Goal: Task Accomplishment & Management: Manage account settings

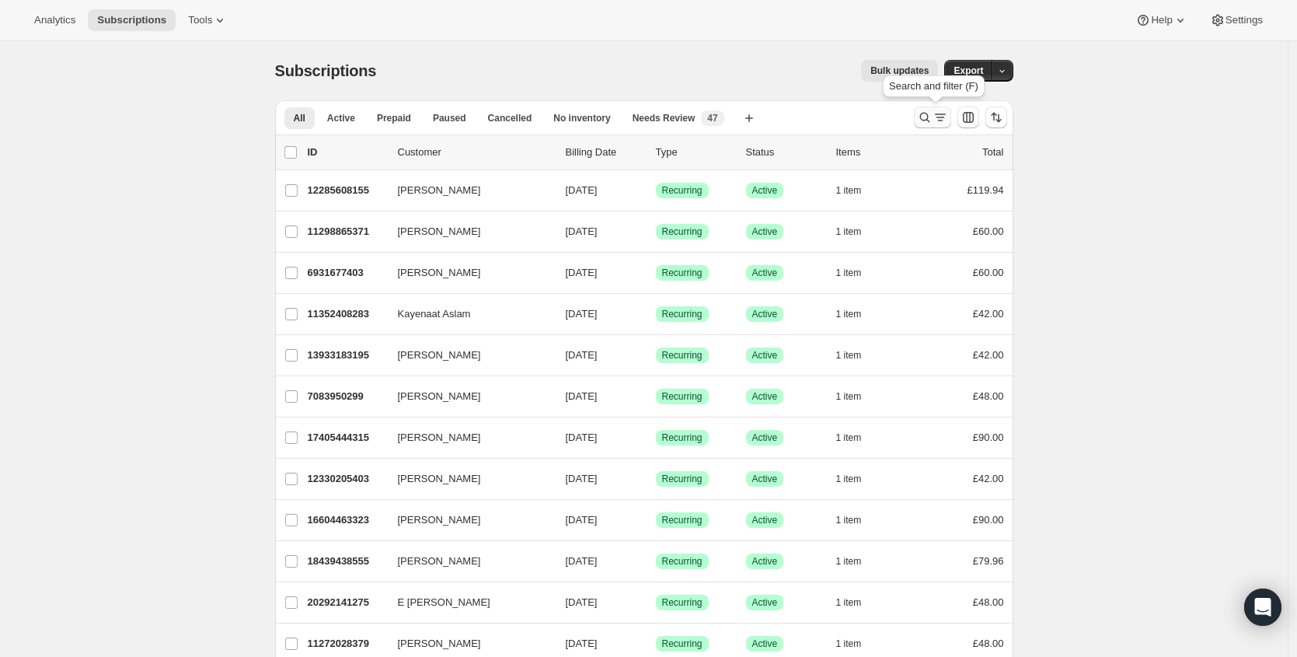
click at [919, 123] on button "Search and filter results" at bounding box center [932, 117] width 37 height 22
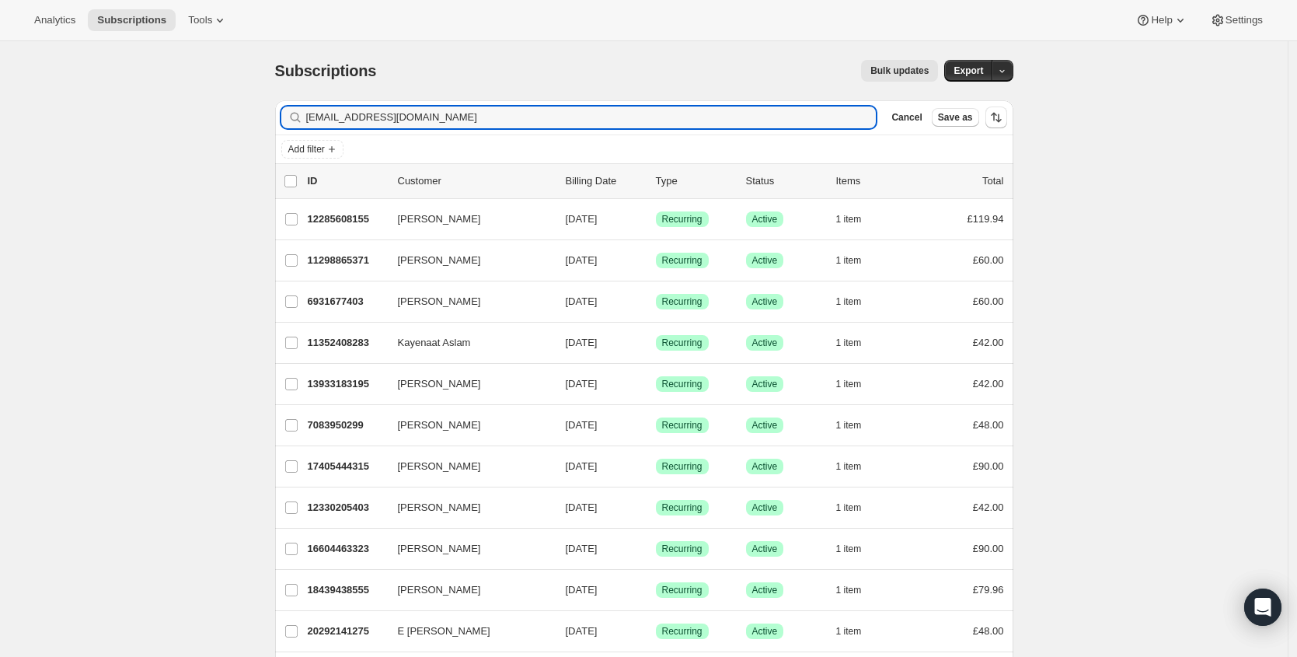
type input "[EMAIL_ADDRESS][DOMAIN_NAME]"
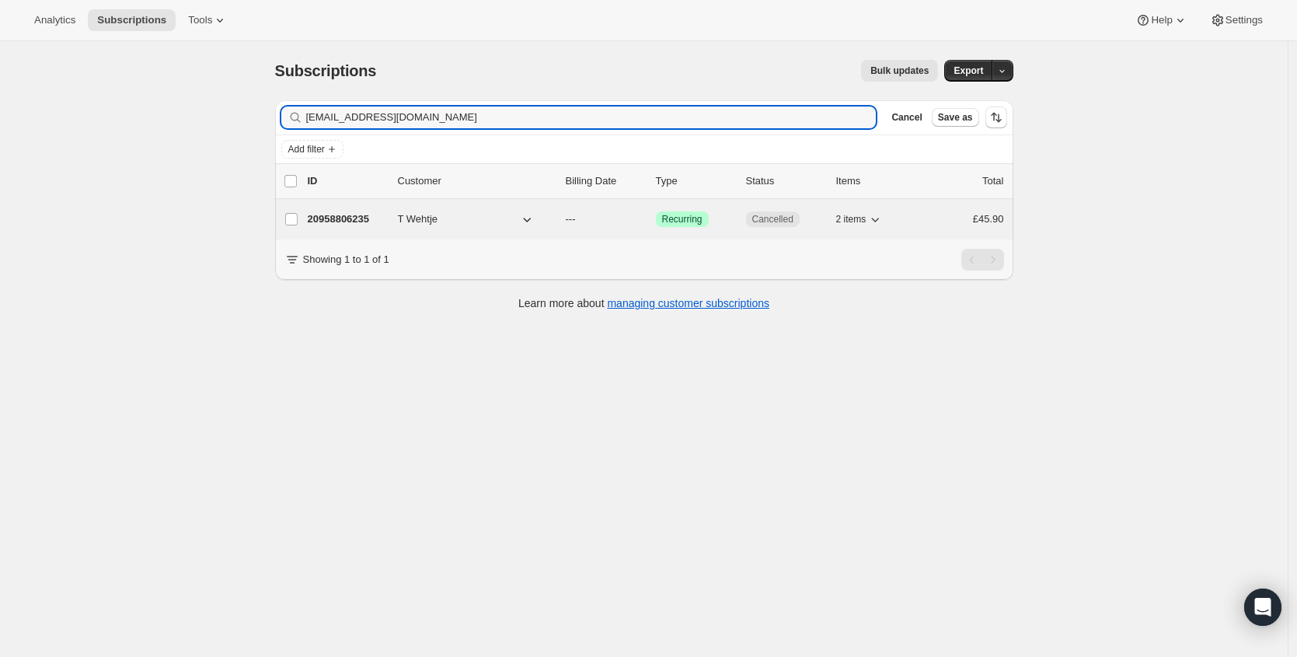
click at [338, 227] on div "20958806235 T Wehtje --- Success Recurring Cancelled 2 items £45.90" at bounding box center [656, 219] width 696 height 22
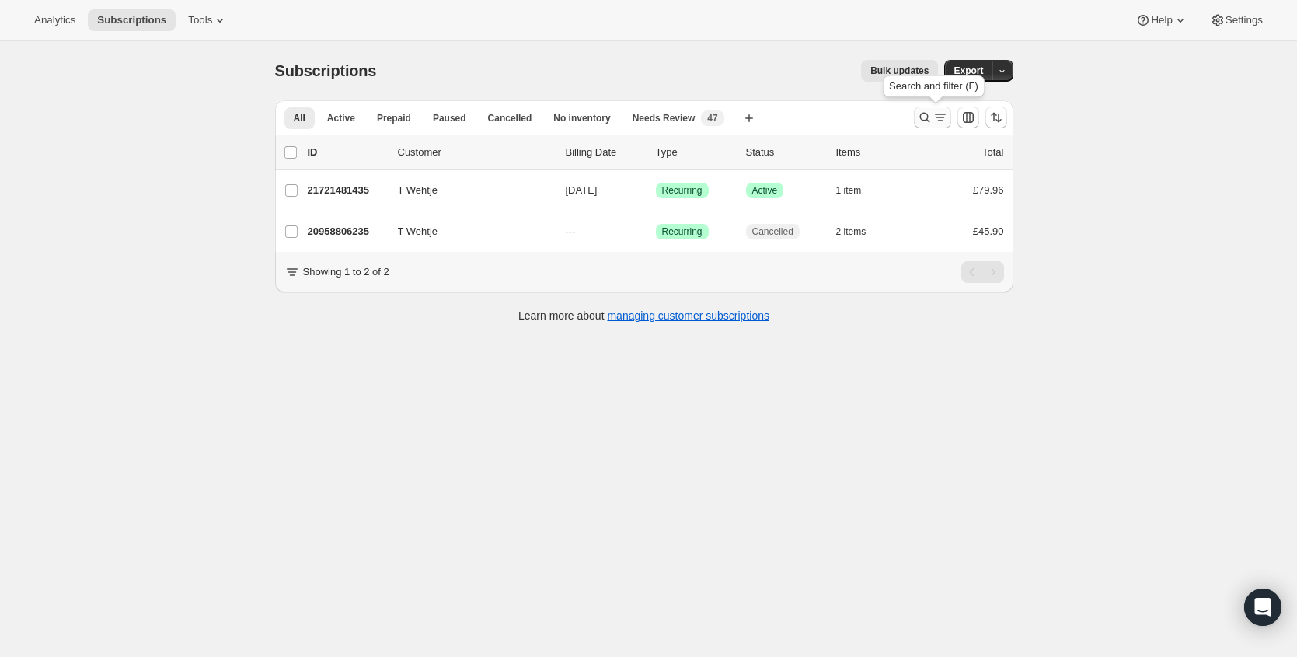
click at [922, 117] on icon "Search and filter results" at bounding box center [925, 118] width 16 height 16
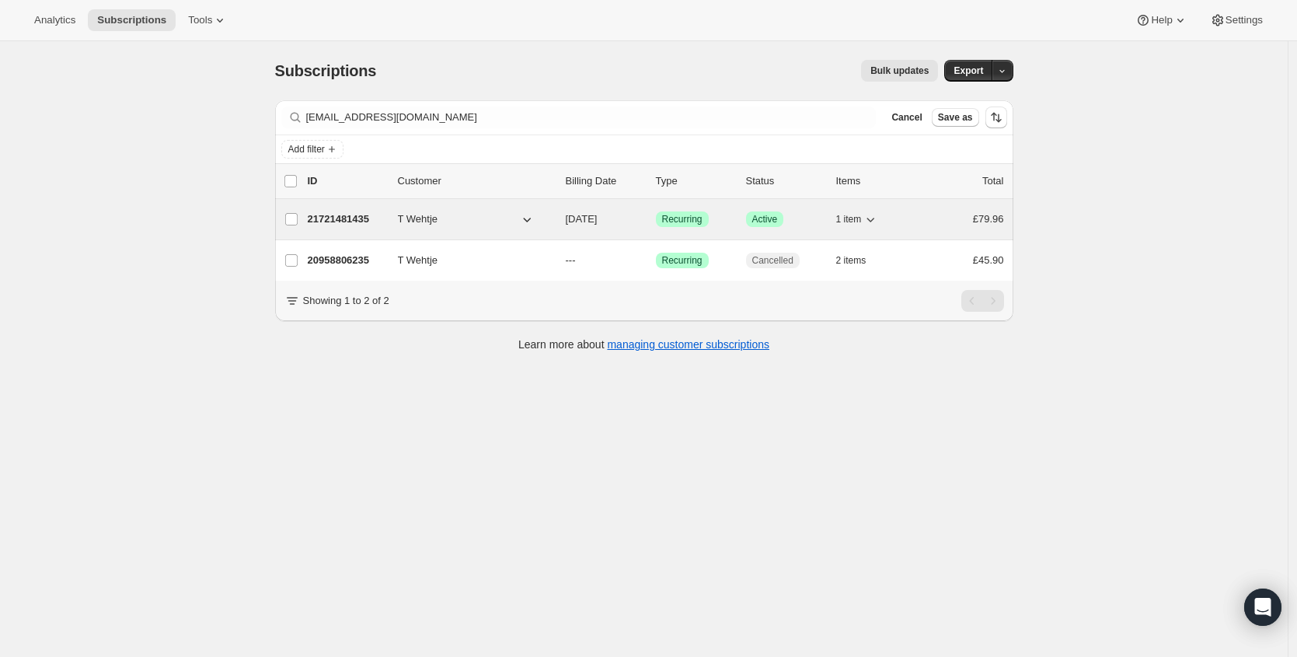
click at [342, 222] on p "21721481435" at bounding box center [347, 219] width 78 height 16
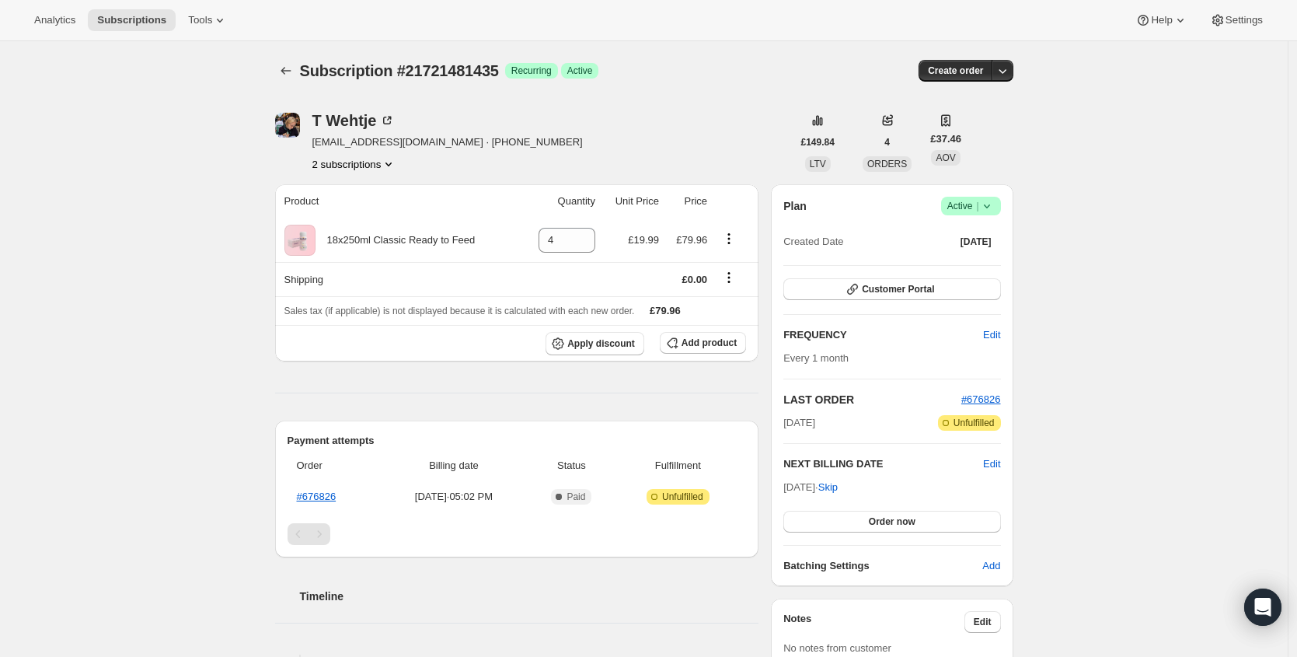
click at [987, 204] on icon at bounding box center [987, 206] width 16 height 16
click at [759, 85] on div "Subscription #21721481435. This page is ready Subscription #21721481435 Success…" at bounding box center [644, 70] width 738 height 59
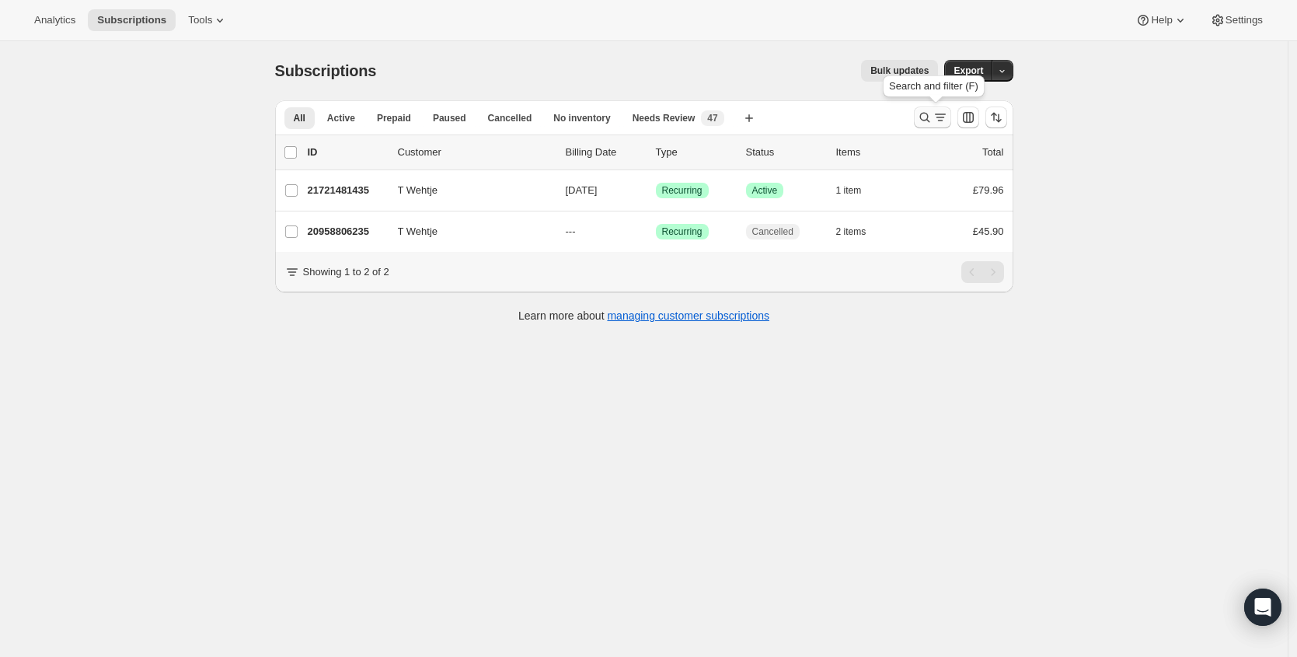
click at [933, 116] on icon "Search and filter results" at bounding box center [925, 118] width 16 height 16
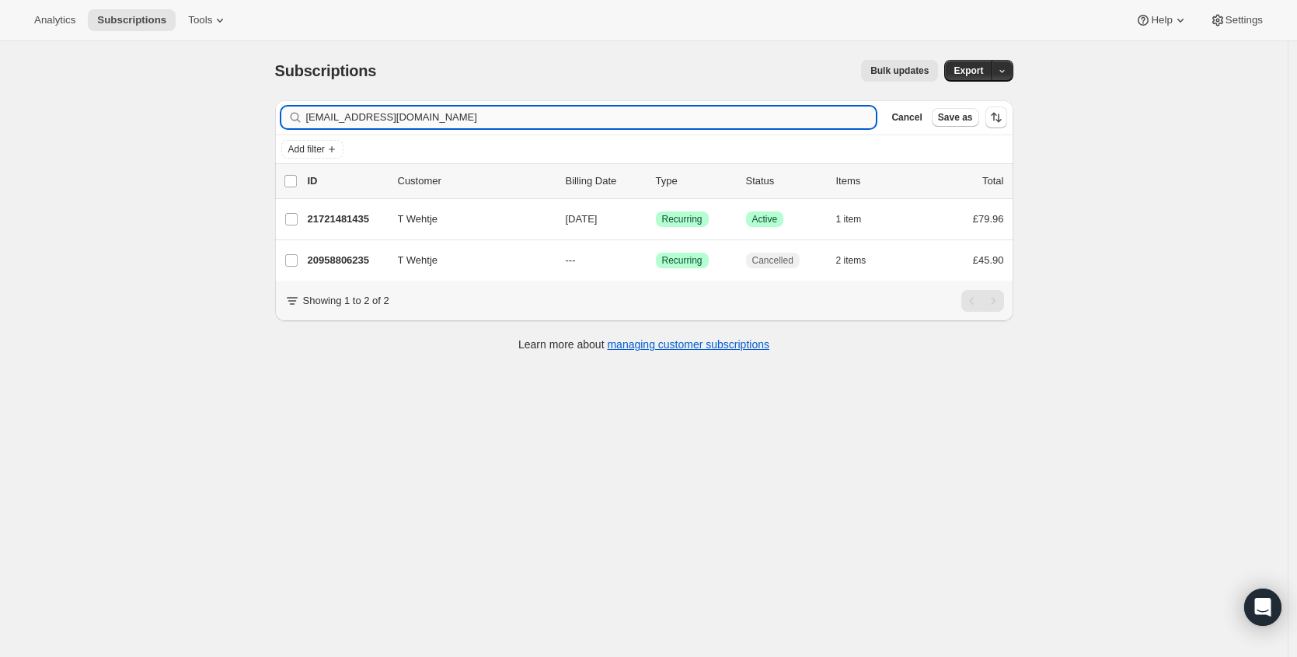
click at [483, 121] on input "[EMAIL_ADDRESS][DOMAIN_NAME]" at bounding box center [591, 117] width 570 height 22
type input "[PERSON_NAME][EMAIL_ADDRESS][PERSON_NAME][DOMAIN_NAME]"
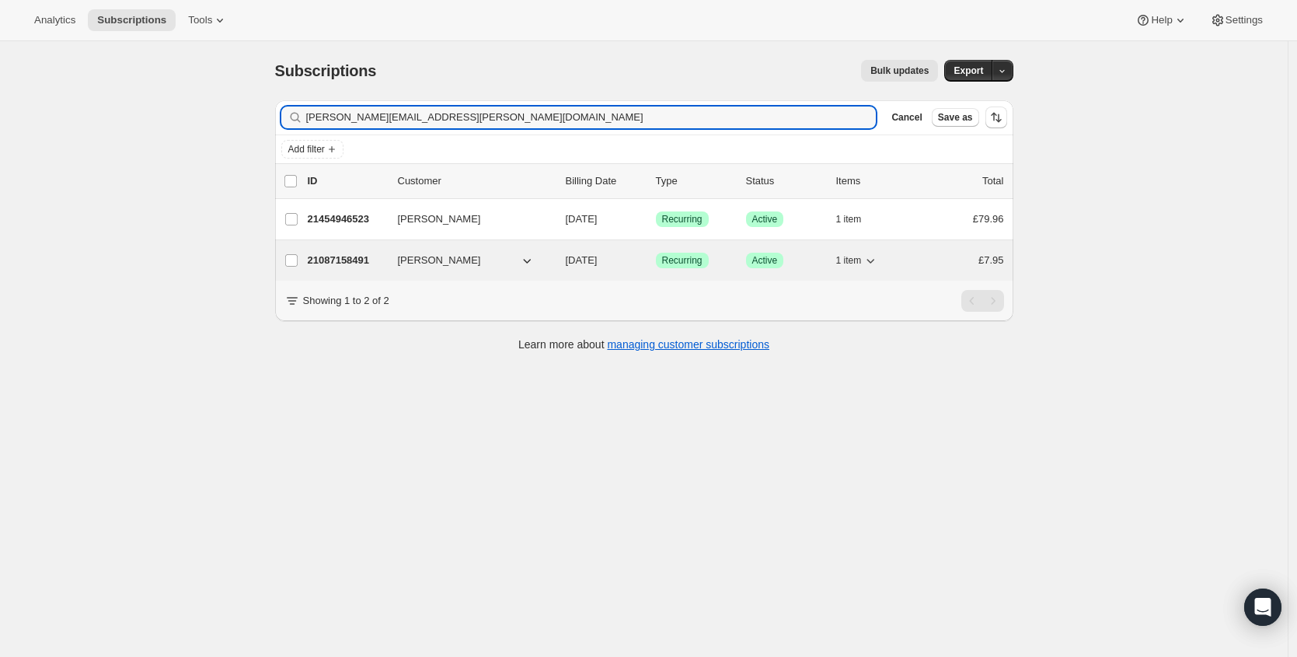
click at [347, 267] on p "21087158491" at bounding box center [347, 261] width 78 height 16
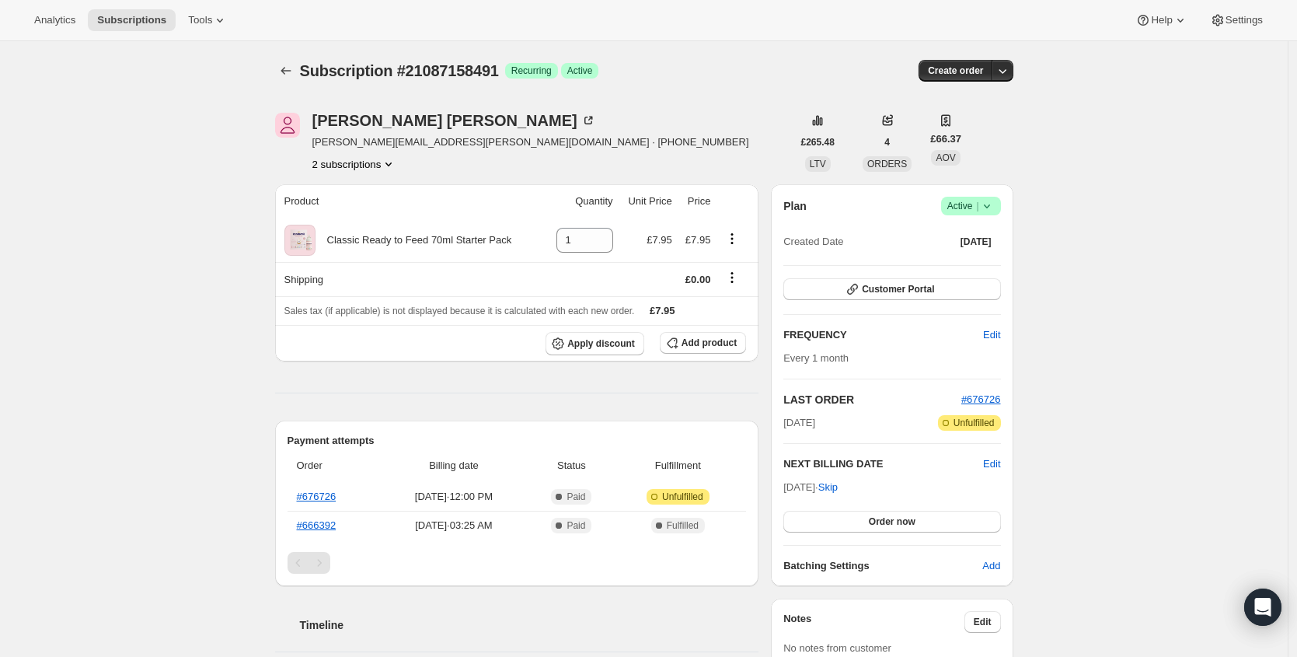
click at [995, 203] on icon at bounding box center [987, 206] width 16 height 16
click at [969, 260] on span "Cancel subscription" at bounding box center [970, 263] width 88 height 12
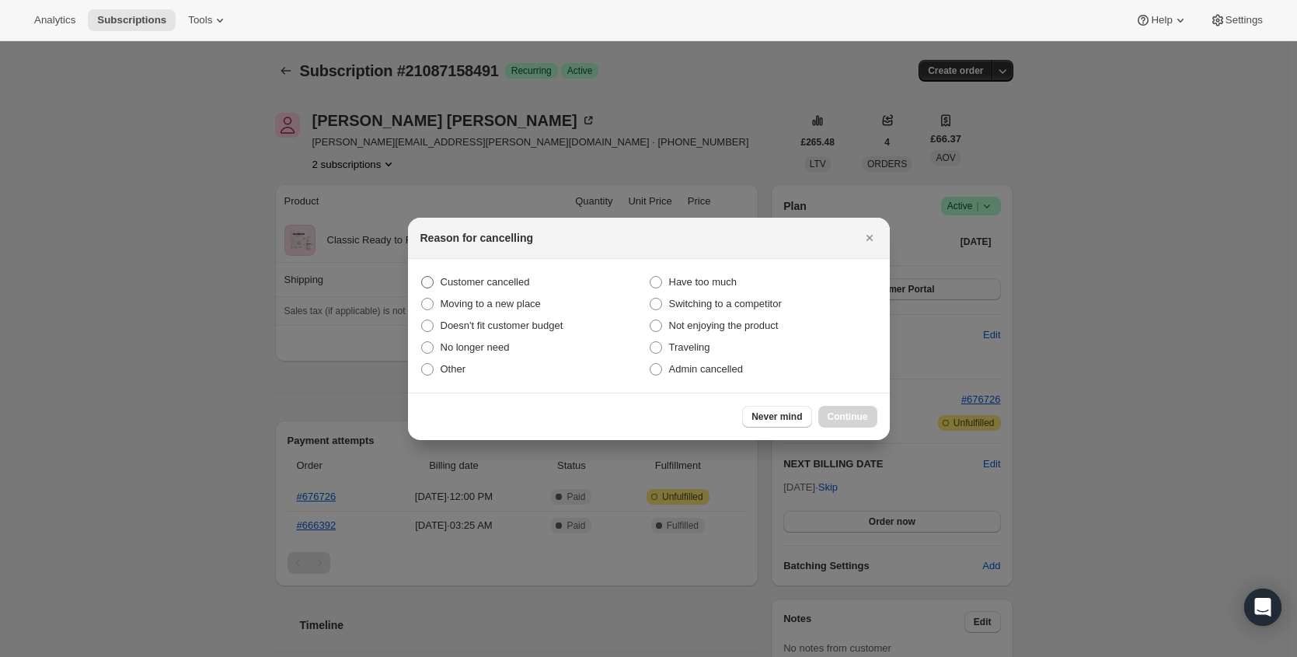
click at [446, 284] on span "Customer cancelled" at bounding box center [485, 282] width 89 height 12
click at [422, 277] on input "Customer cancelled" at bounding box center [421, 276] width 1 height 1
radio input "true"
click at [848, 410] on span "Continue" at bounding box center [848, 416] width 40 height 12
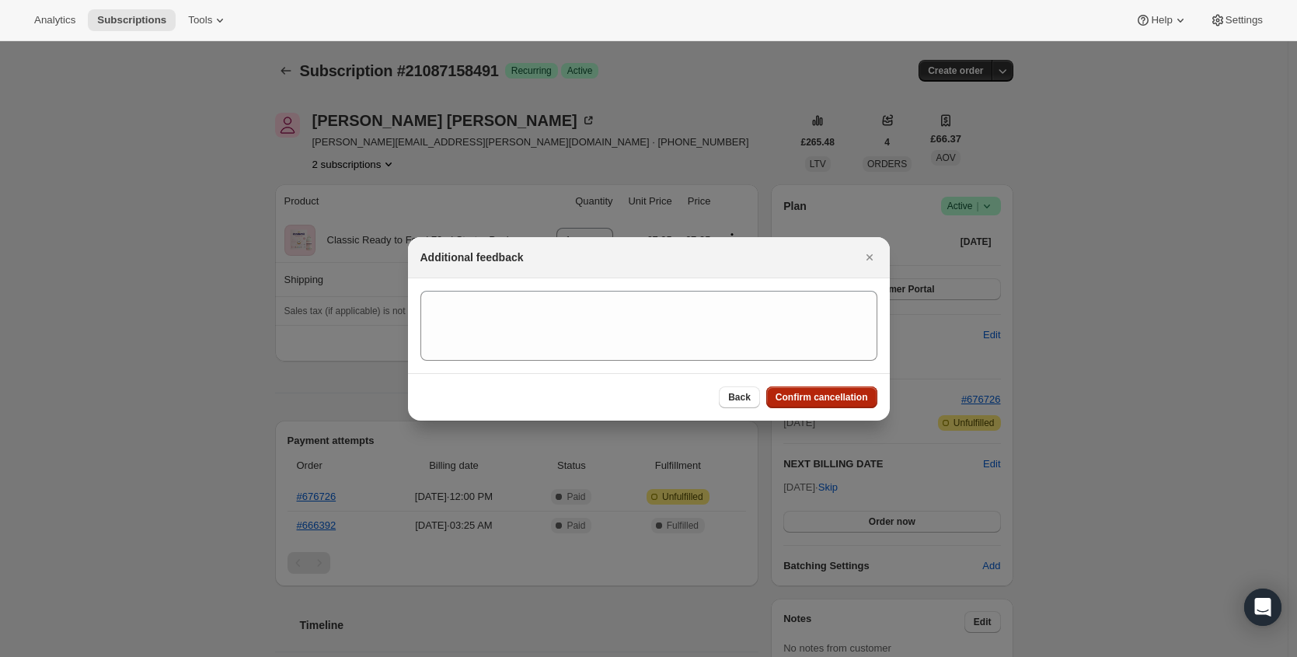
click at [853, 396] on span "Confirm cancellation" at bounding box center [822, 397] width 92 height 12
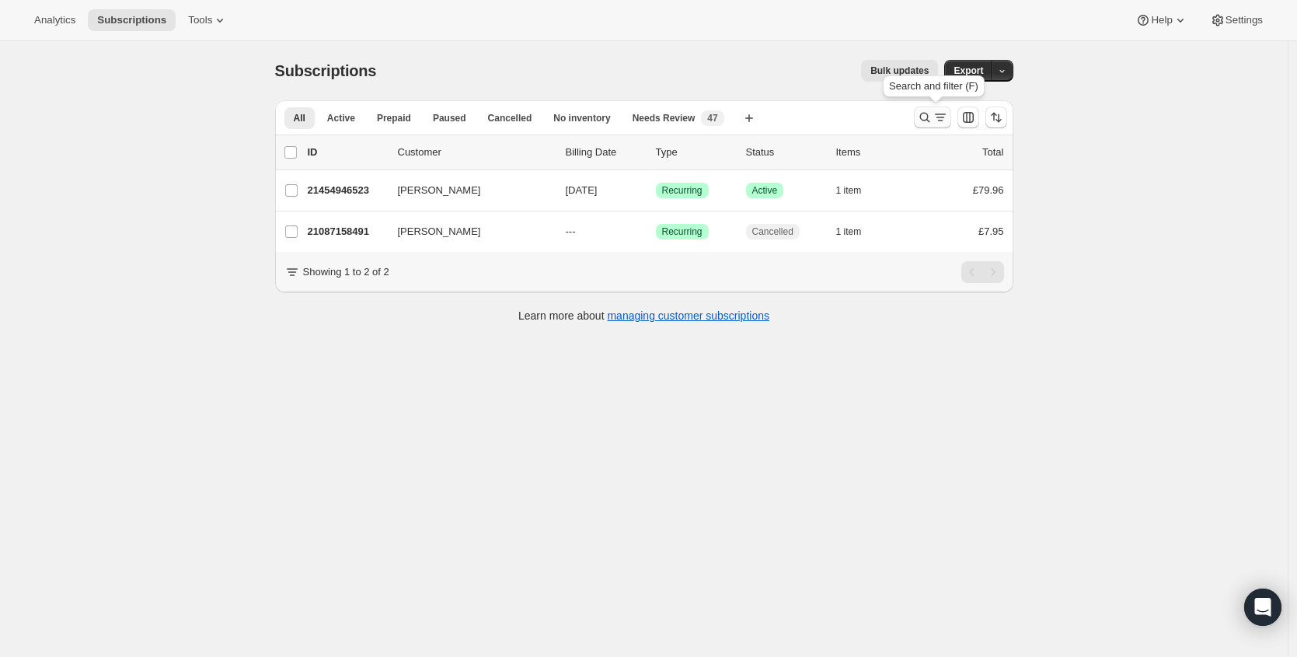
click at [933, 116] on icon "Search and filter results" at bounding box center [925, 118] width 16 height 16
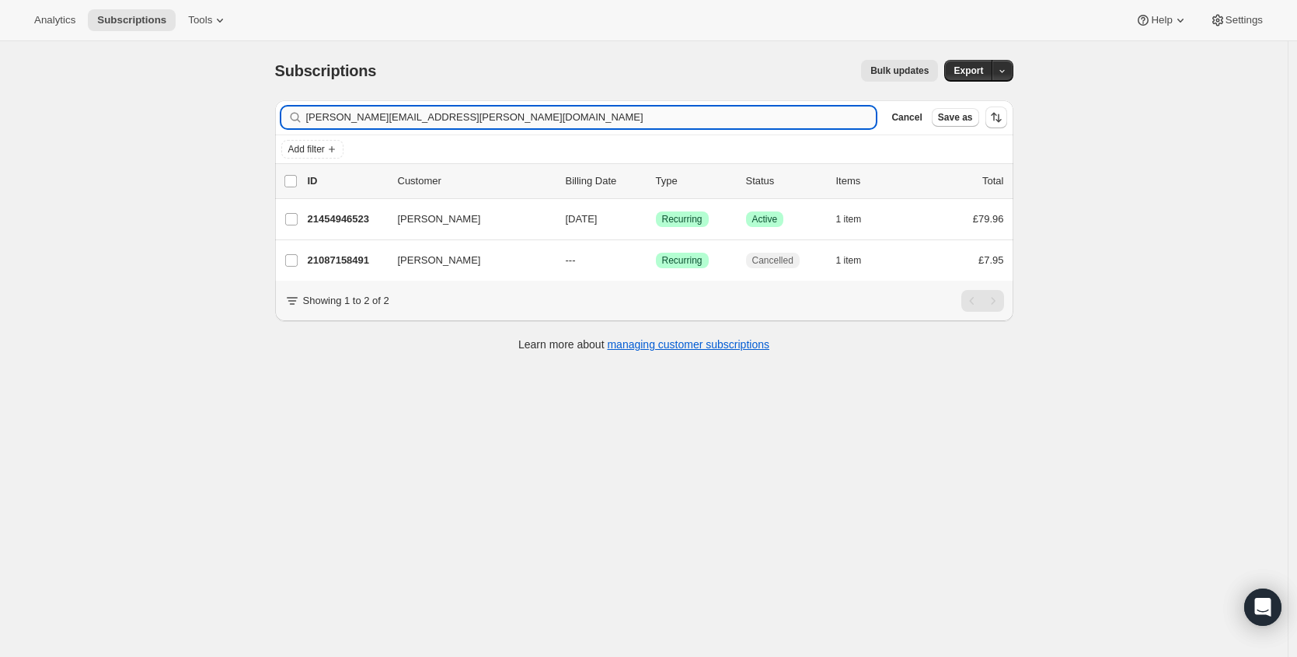
click at [500, 121] on input "[PERSON_NAME][EMAIL_ADDRESS][PERSON_NAME][DOMAIN_NAME]" at bounding box center [591, 117] width 570 height 22
type input "[EMAIL_ADDRESS][DOMAIN_NAME]"
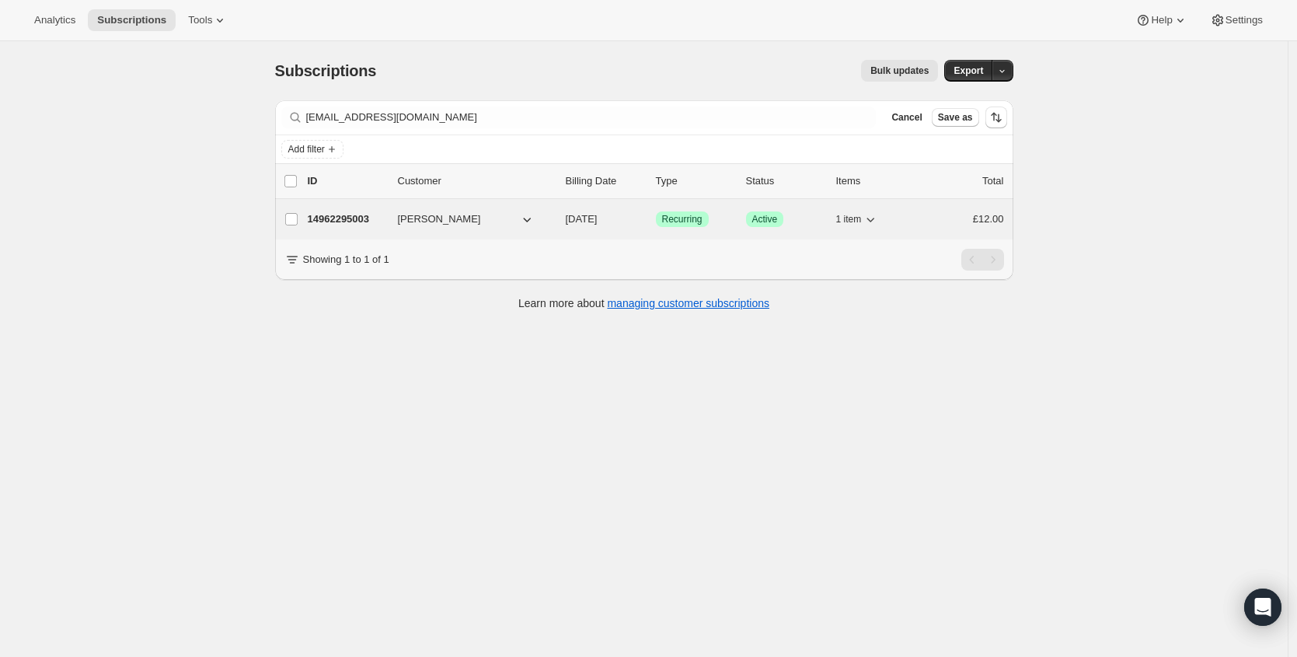
click at [332, 218] on p "14962295003" at bounding box center [347, 219] width 78 height 16
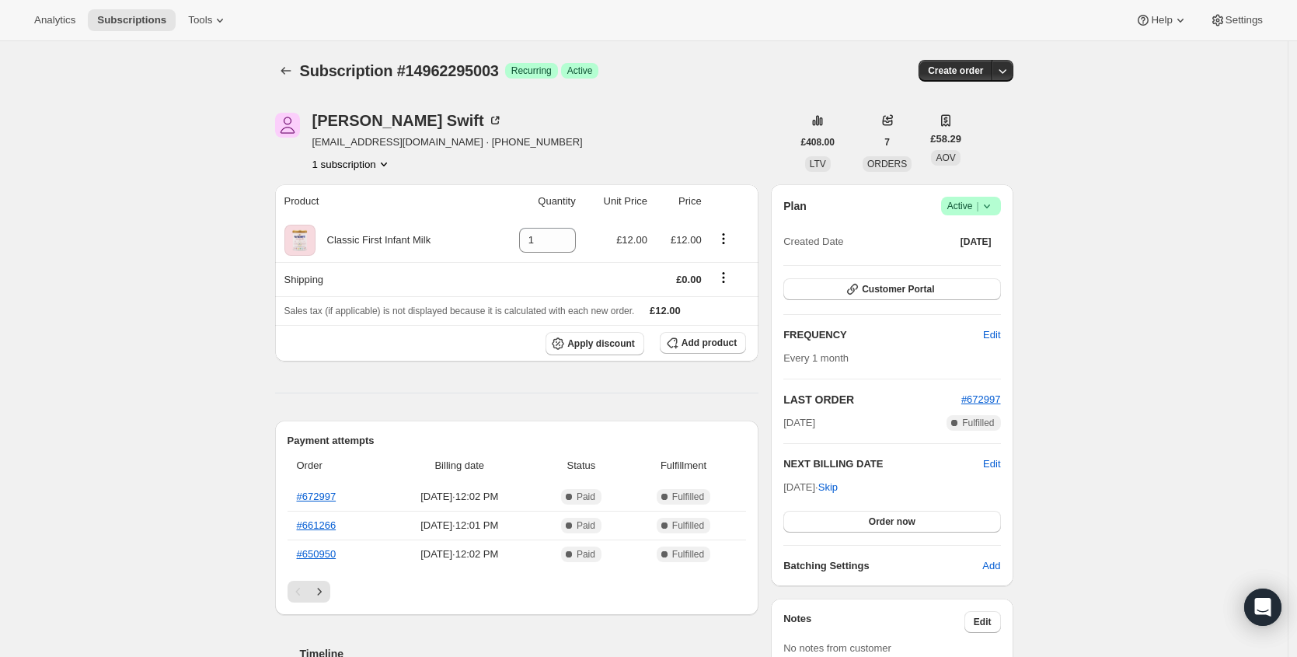
click at [1000, 211] on span "Success Active |" at bounding box center [971, 206] width 60 height 19
click at [959, 258] on span "Cancel subscription" at bounding box center [970, 263] width 88 height 12
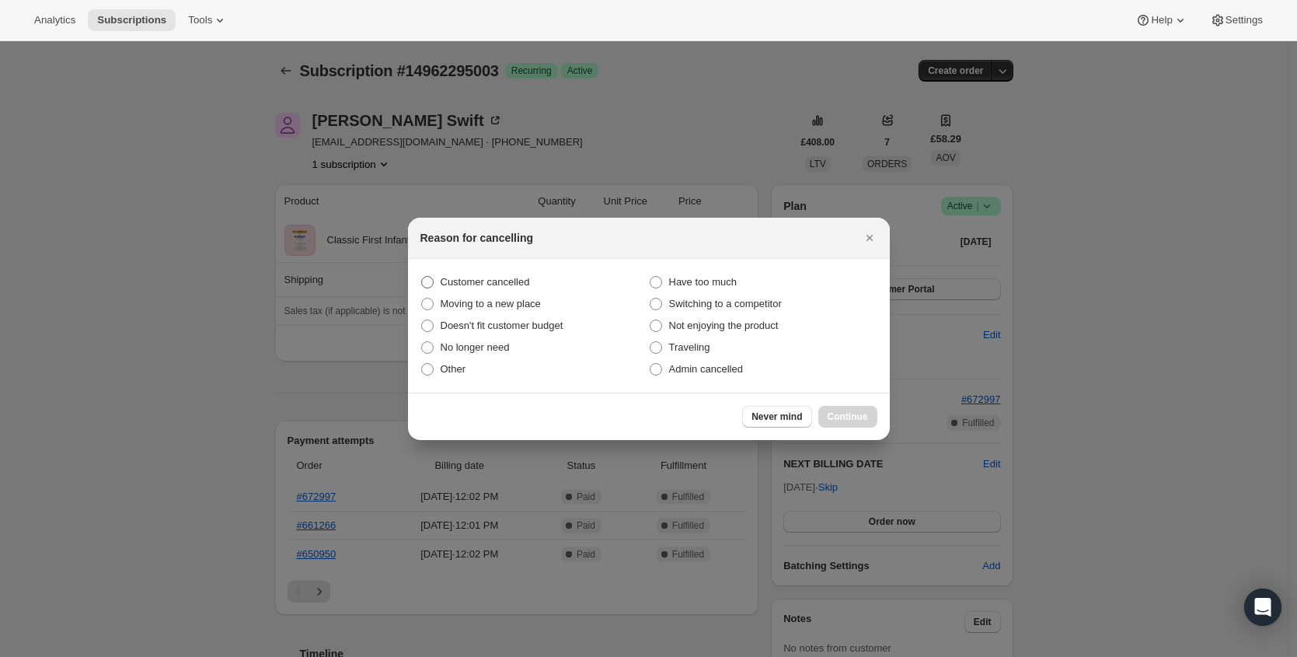
click at [483, 281] on span "Customer cancelled" at bounding box center [485, 282] width 89 height 12
click at [422, 277] on input "Customer cancelled" at bounding box center [421, 276] width 1 height 1
radio input "true"
click at [847, 416] on span "Continue" at bounding box center [848, 416] width 40 height 12
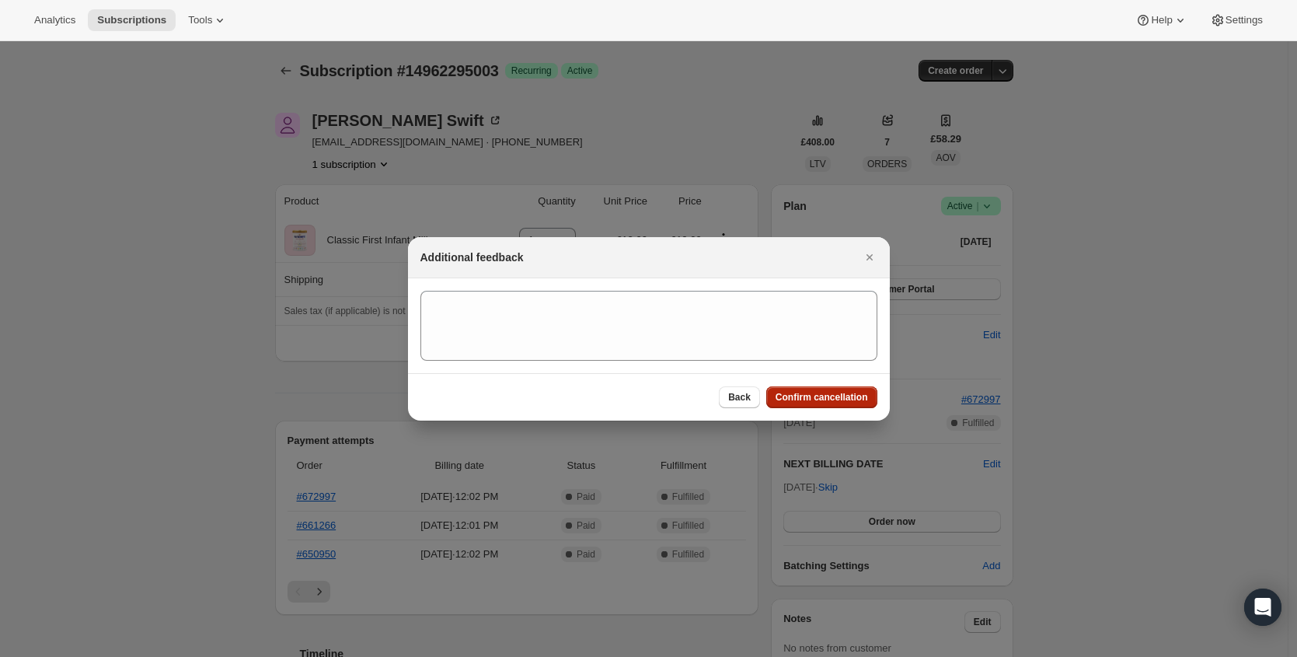
click at [853, 397] on span "Confirm cancellation" at bounding box center [822, 397] width 92 height 12
